Goal: Information Seeking & Learning: Learn about a topic

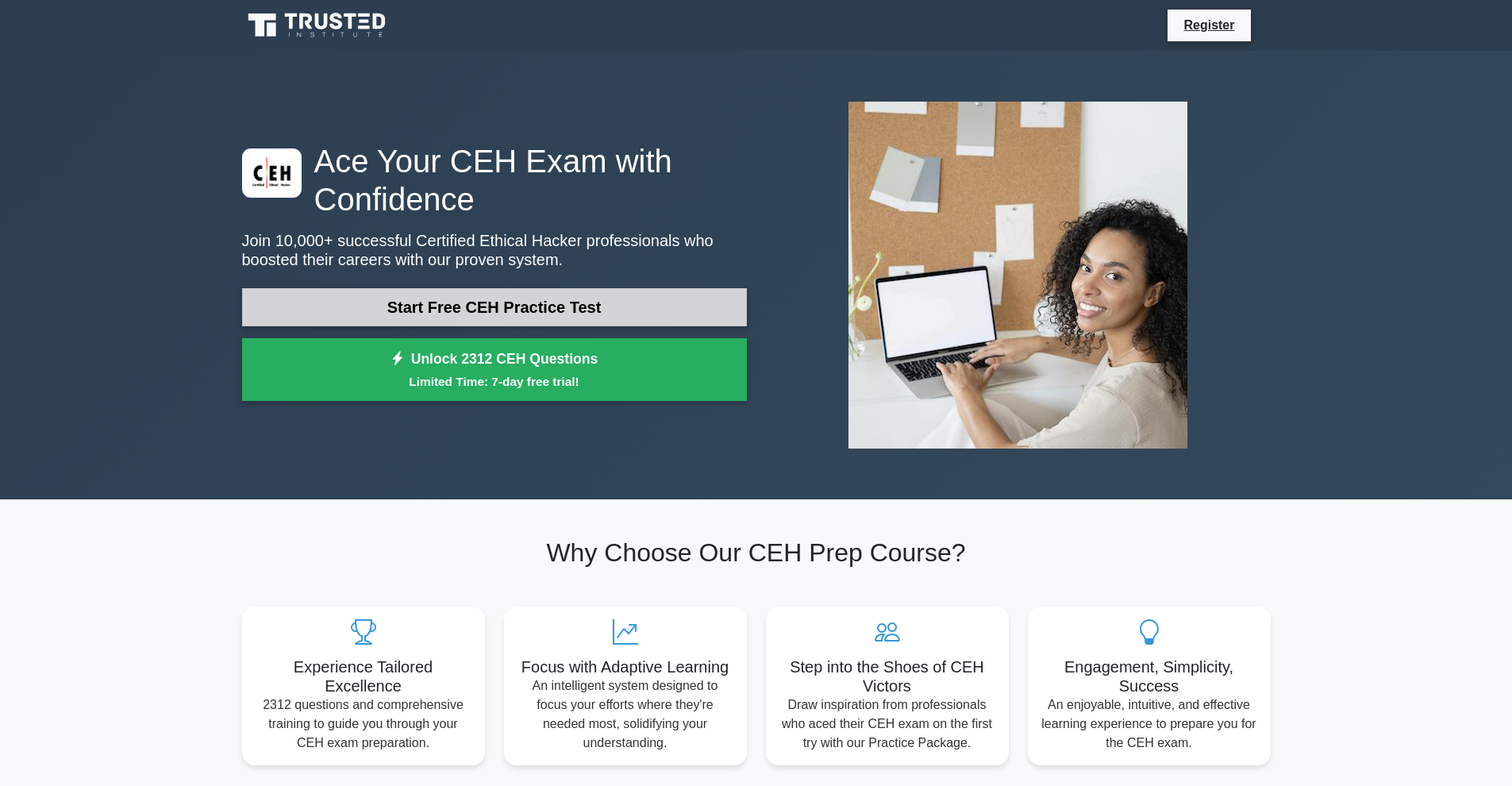
click at [565, 307] on link "Start Free CEH Practice Test" at bounding box center [494, 307] width 505 height 38
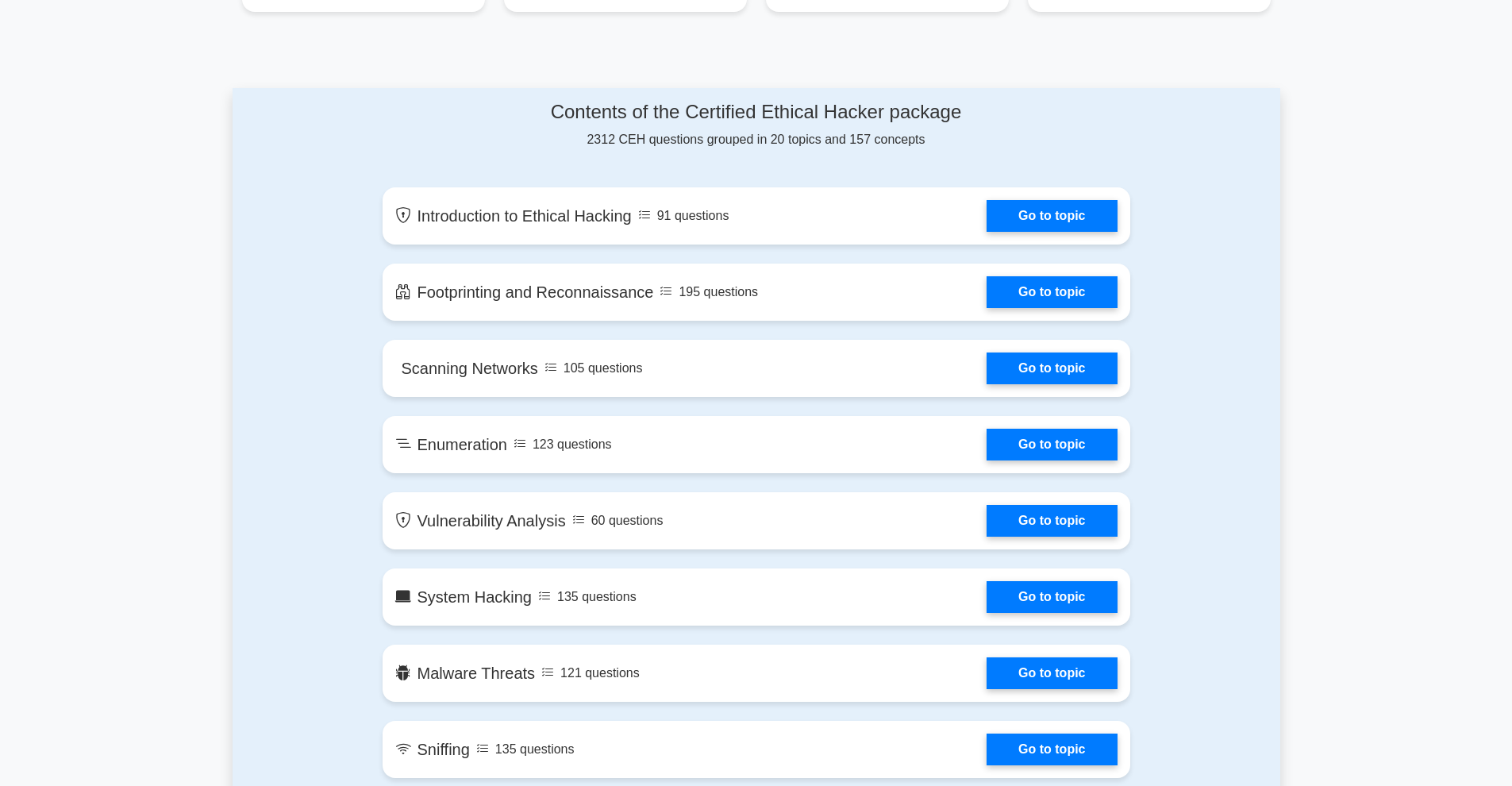
scroll to position [749, 0]
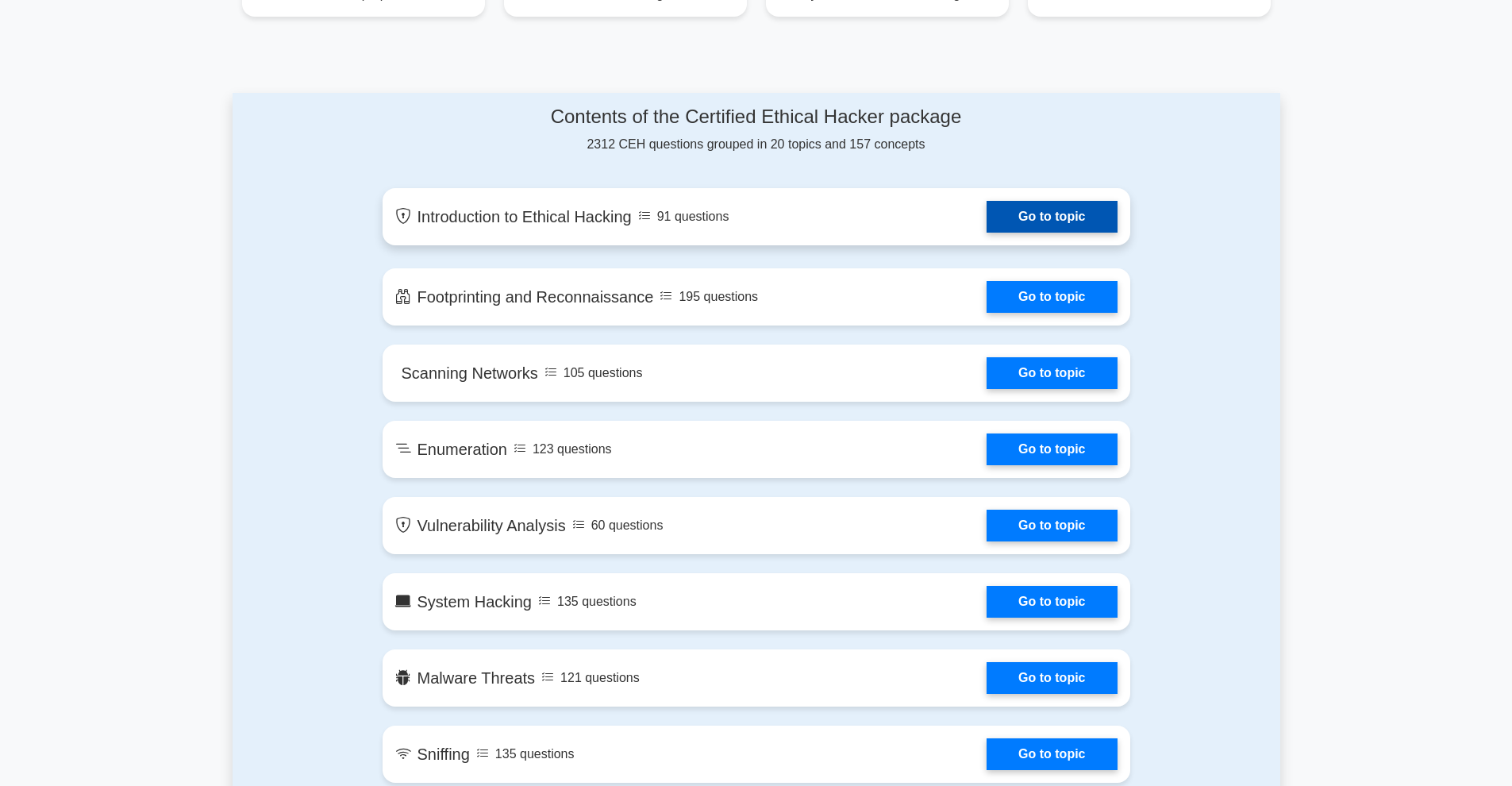
click at [1032, 210] on link "Go to topic" at bounding box center [1052, 217] width 130 height 31
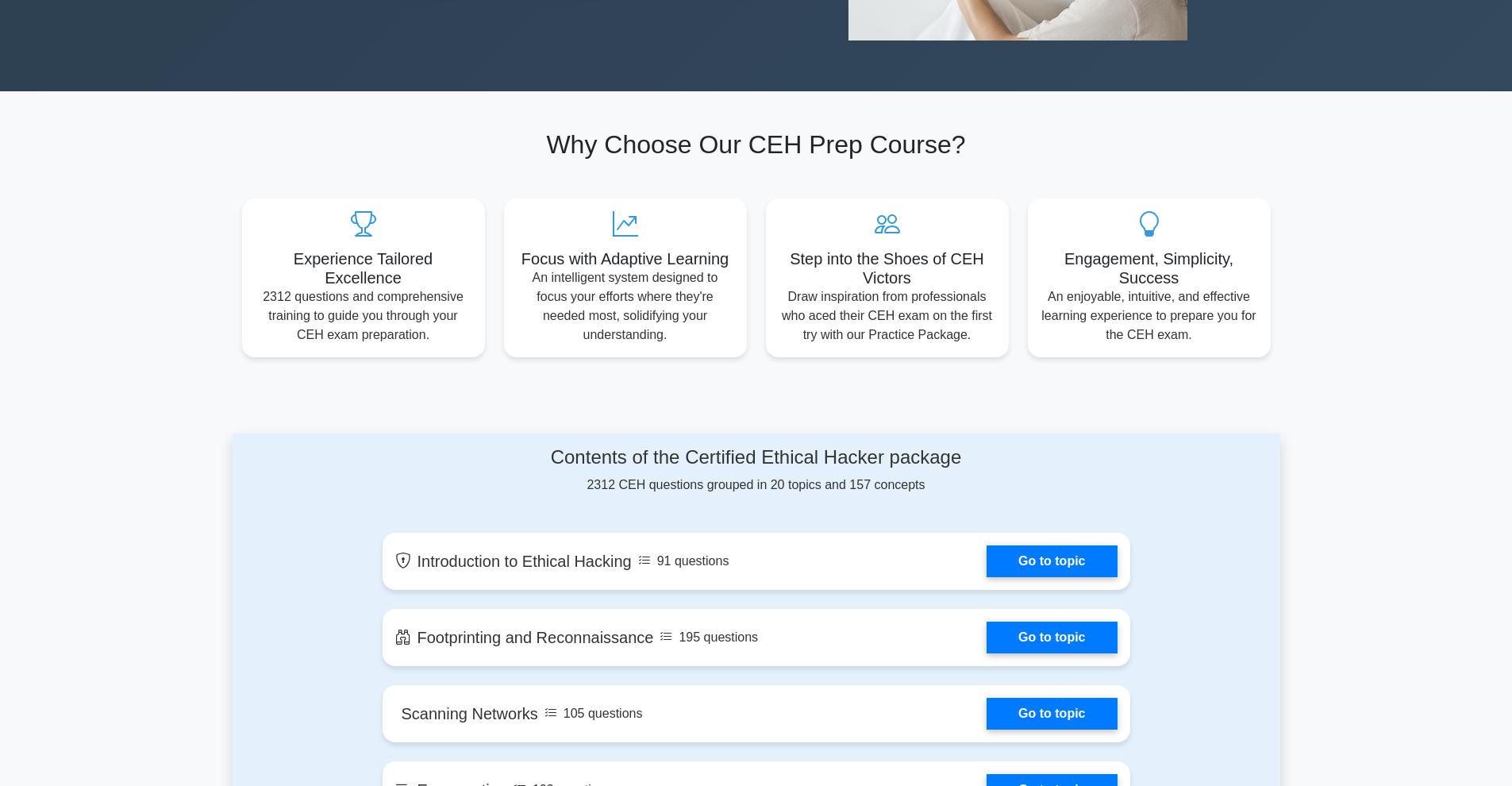
scroll to position [0, 0]
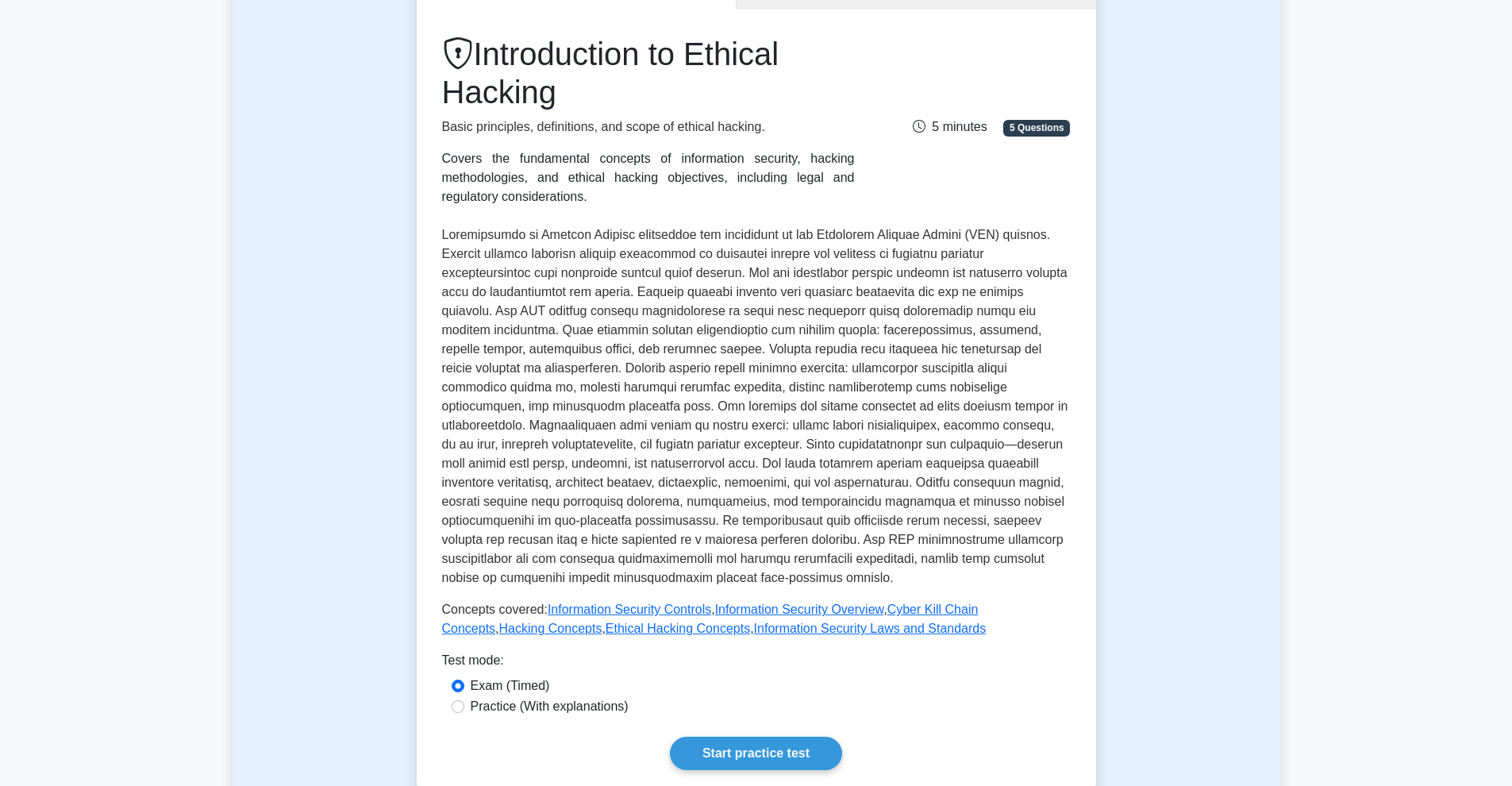
scroll to position [194, 0]
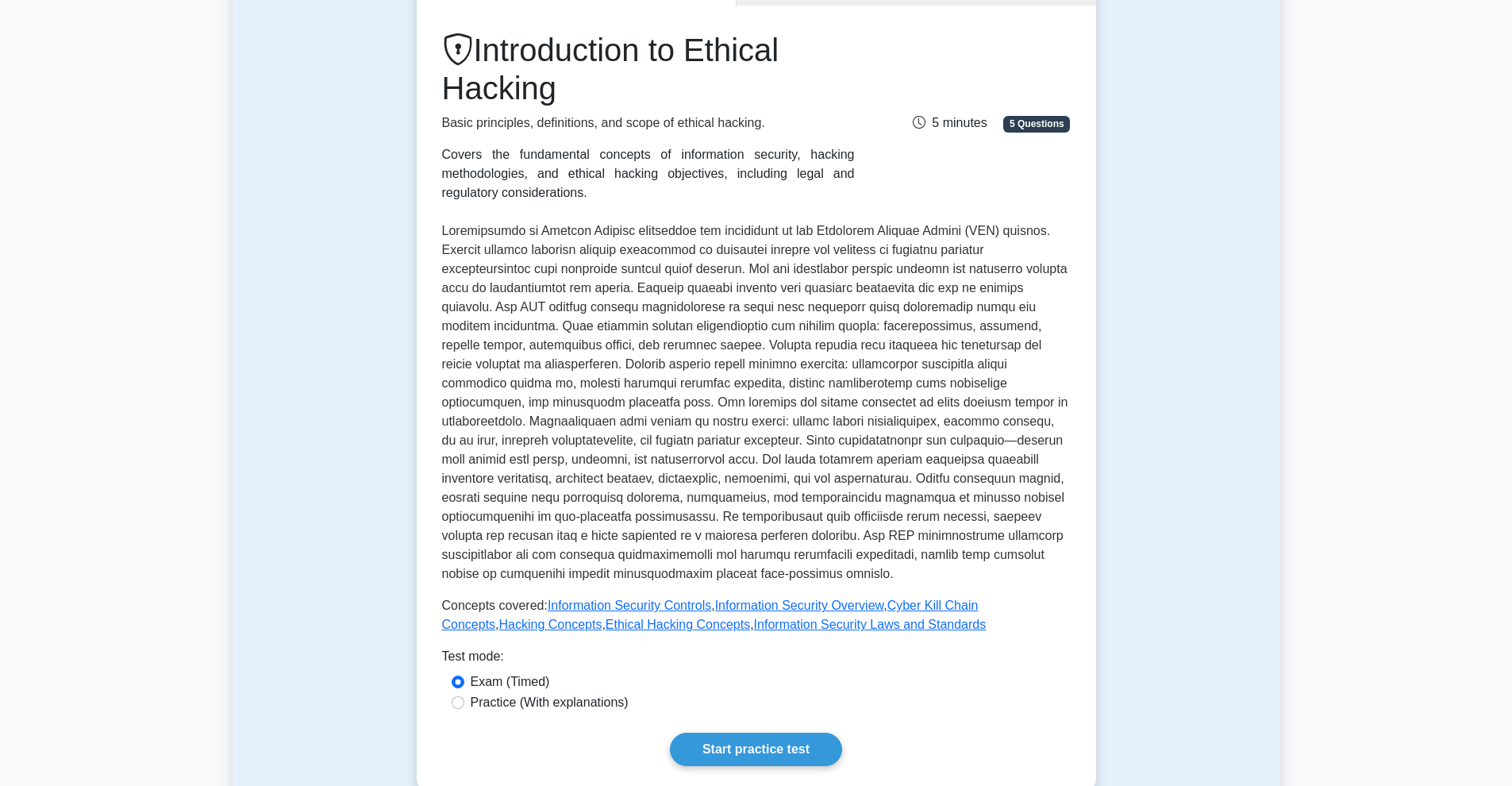
click at [532, 694] on label "Practice (With explanations)" at bounding box center [550, 703] width 158 height 19
click at [465, 696] on input "Practice (With explanations)" at bounding box center [458, 702] width 13 height 13
radio input "true"
click at [726, 739] on link "Start practice test" at bounding box center [756, 749] width 172 height 33
